Goal: Task Accomplishment & Management: Use online tool/utility

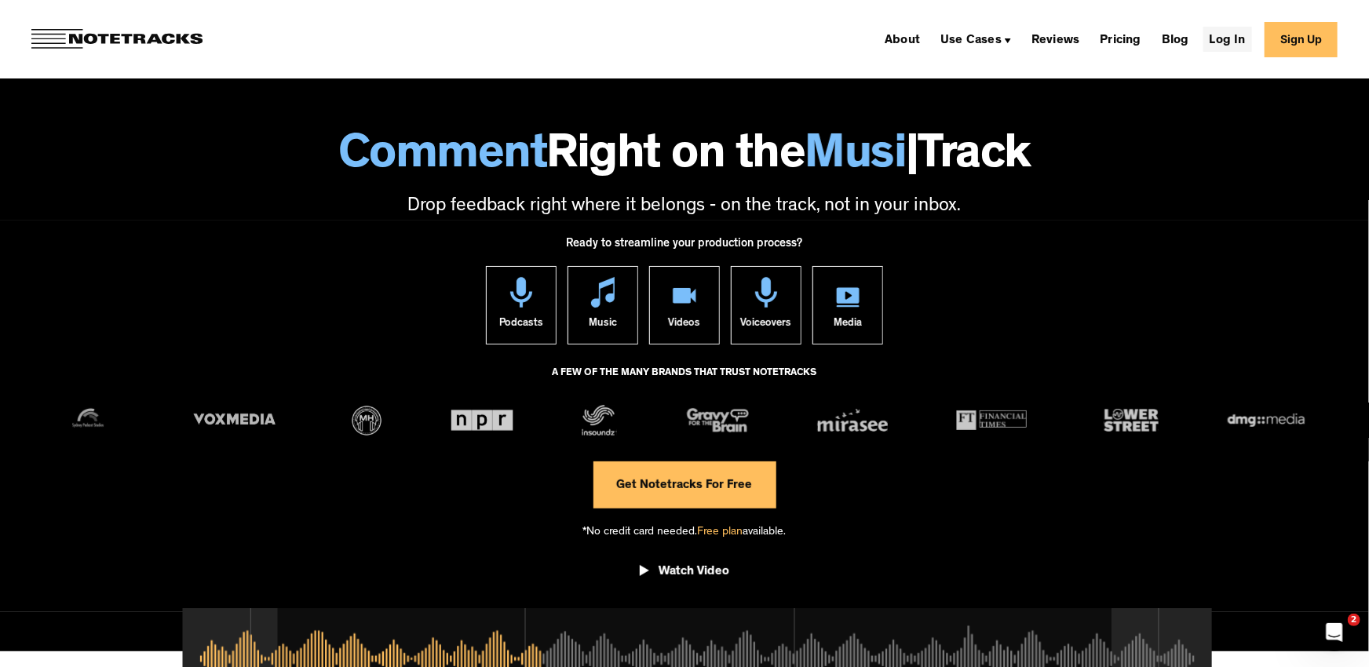
click at [1238, 38] on link "Log In" at bounding box center [1227, 39] width 49 height 25
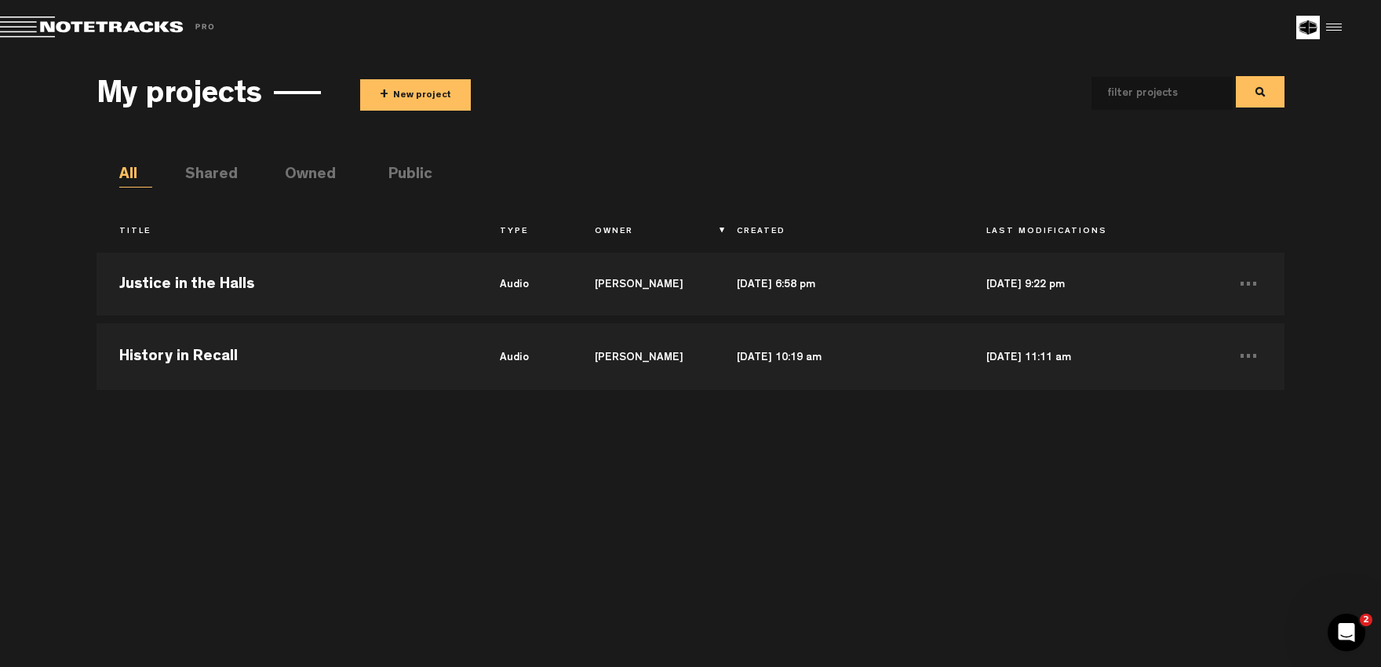
click at [419, 91] on button "+ New project" at bounding box center [415, 94] width 111 height 31
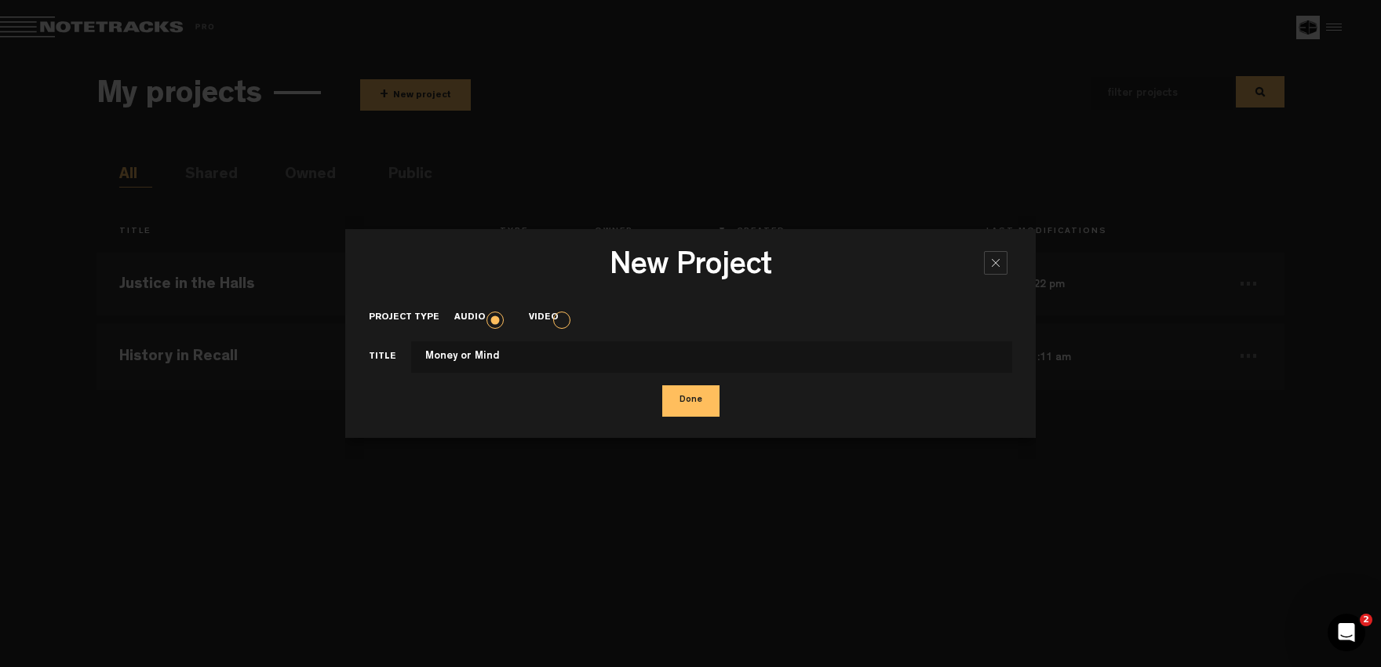
drag, startPoint x: 723, startPoint y: 359, endPoint x: 243, endPoint y: 354, distance: 480.4
click at [411, 354] on input "Money or Mind" at bounding box center [711, 356] width 601 height 31
type input "Money or Mind"
click at [701, 412] on button "Done" at bounding box center [690, 400] width 57 height 31
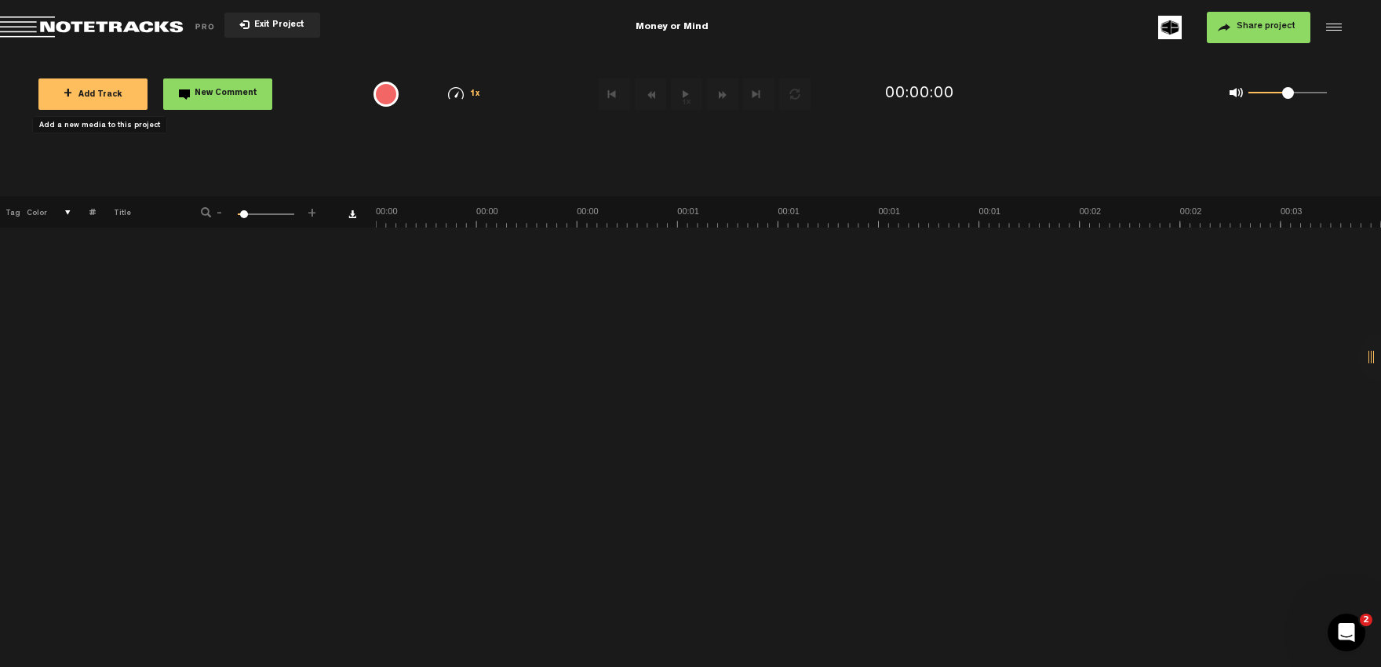
click at [101, 97] on span "+ Add Track" at bounding box center [93, 95] width 59 height 9
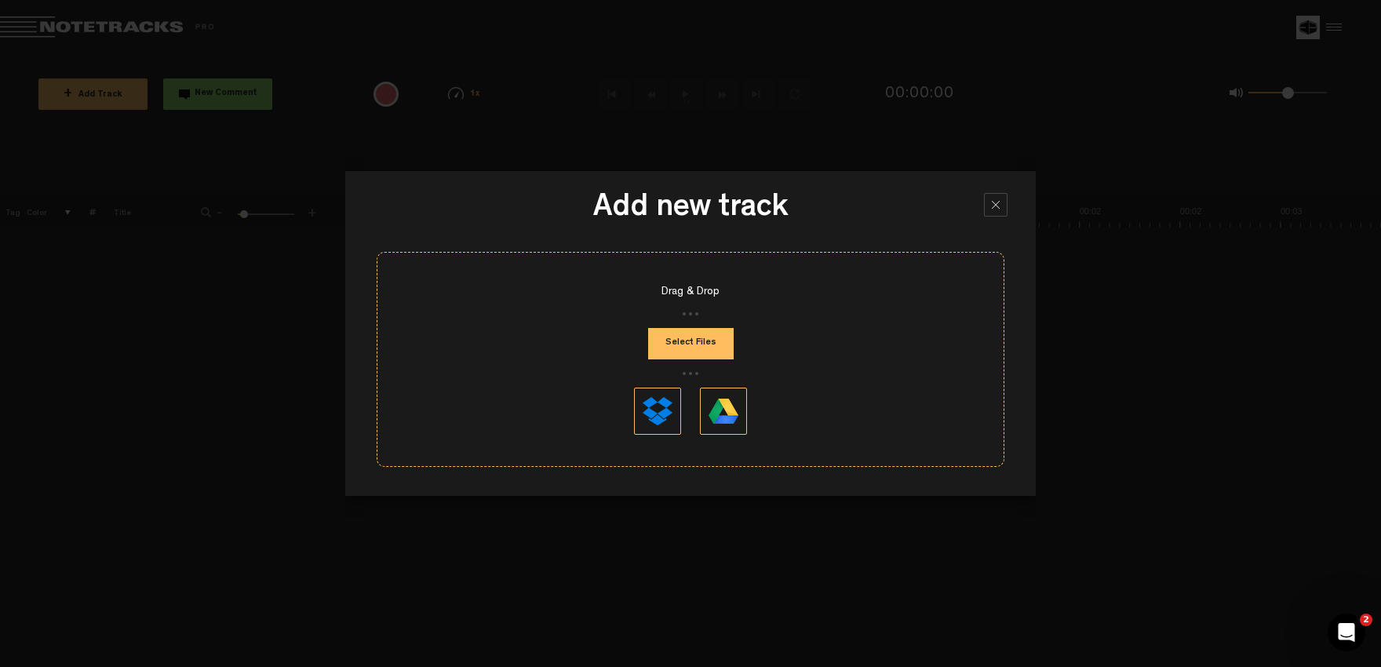
click at [689, 343] on button "Select Files" at bounding box center [691, 343] width 86 height 31
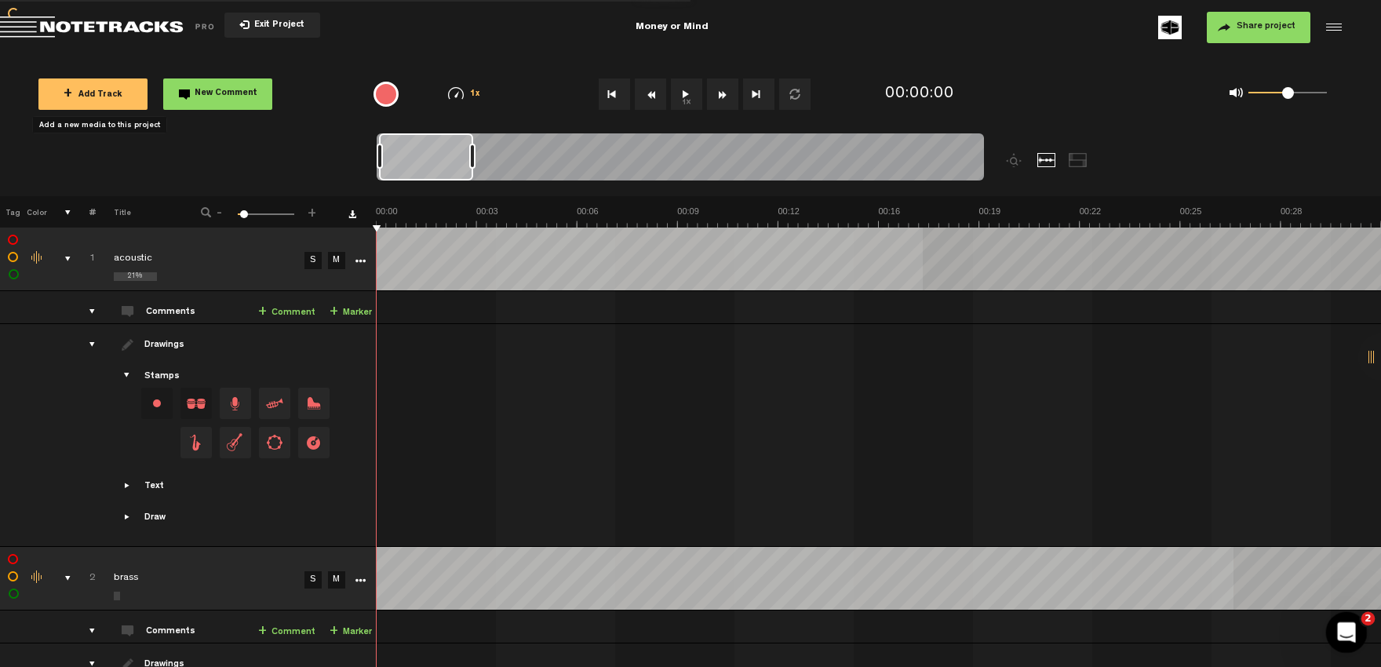
click at [1341, 628] on icon "Open Intercom Messenger" at bounding box center [1345, 631] width 26 height 26
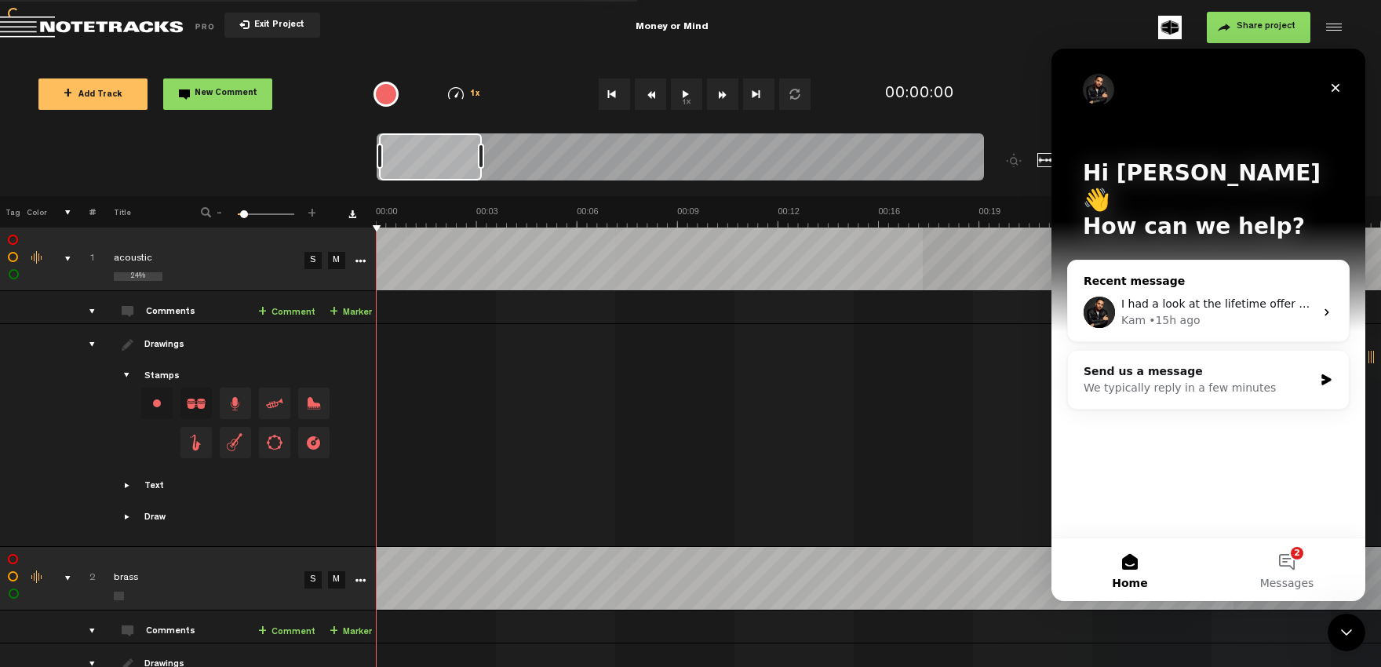
click at [1196, 312] on div "Kam • 15h ago" at bounding box center [1218, 320] width 193 height 16
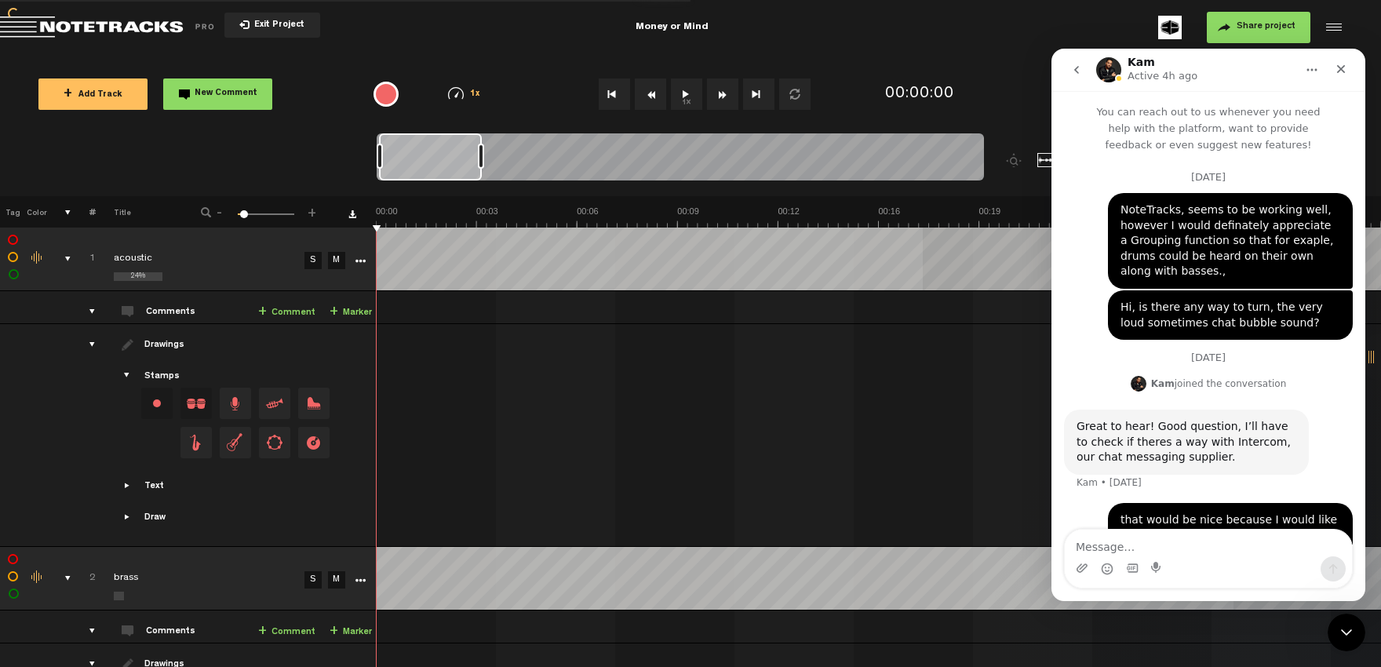
scroll to position [245, 0]
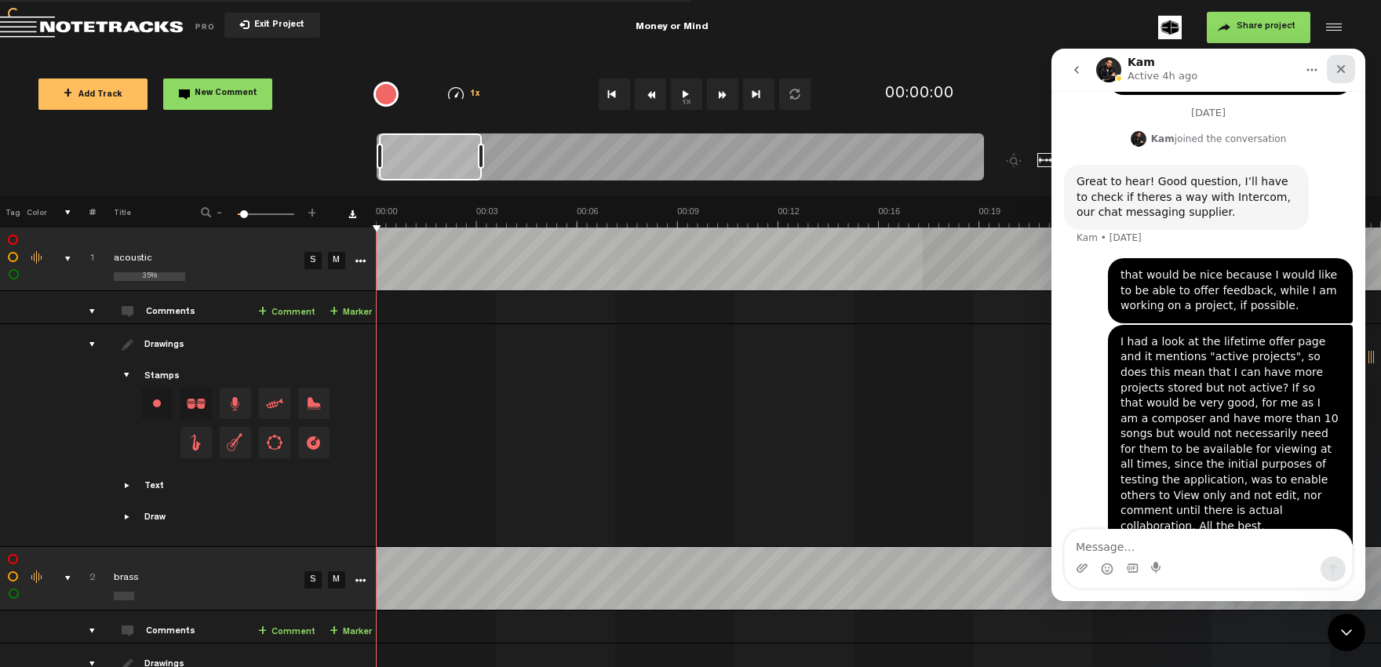
click at [1341, 66] on icon "Close" at bounding box center [1341, 69] width 13 height 13
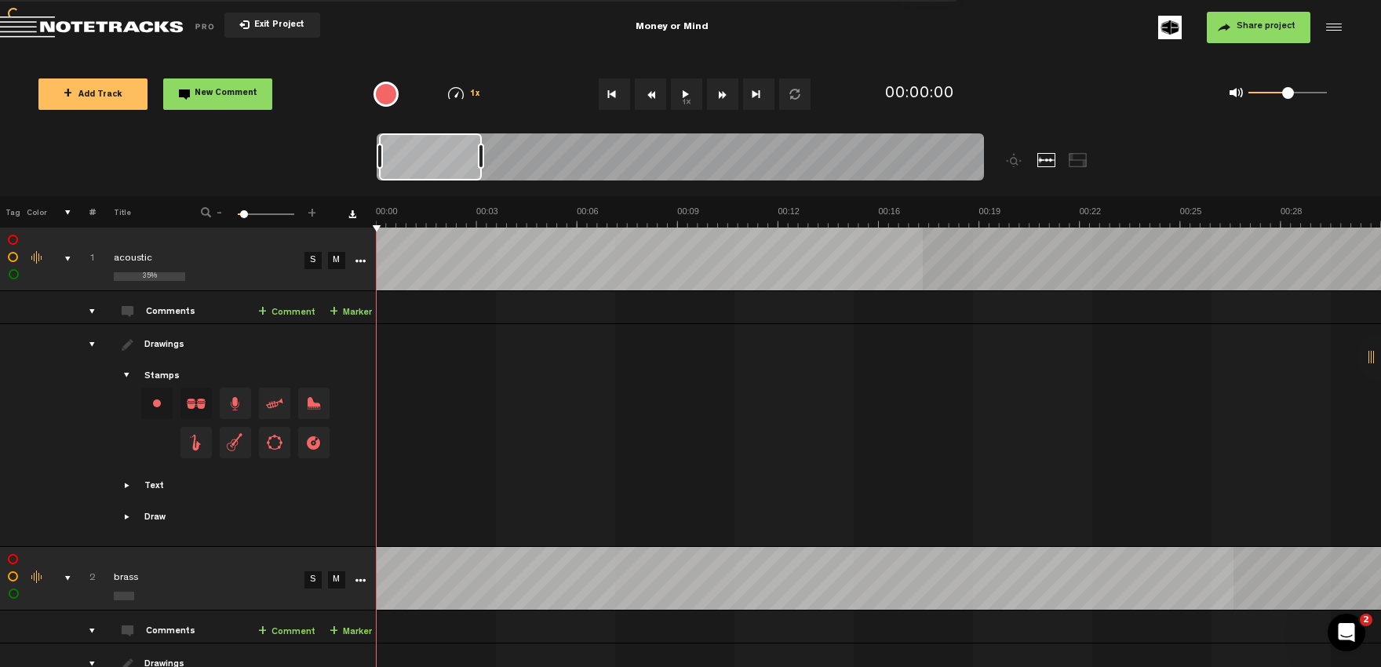
scroll to position [244, 0]
